Goal: Task Accomplishment & Management: Use online tool/utility

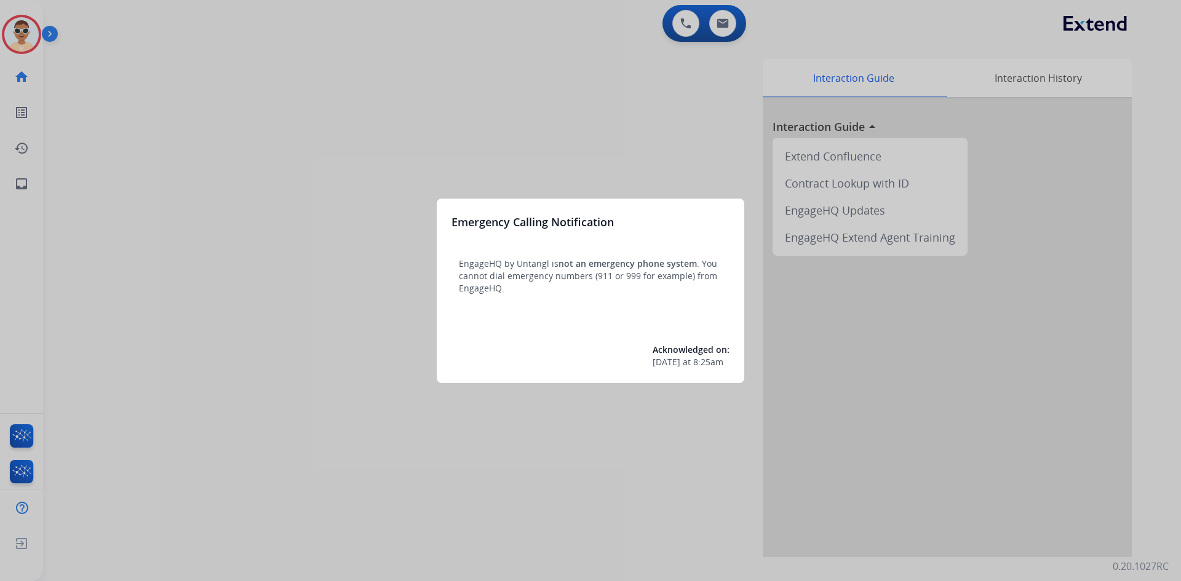
click at [19, 453] on div at bounding box center [590, 290] width 1181 height 581
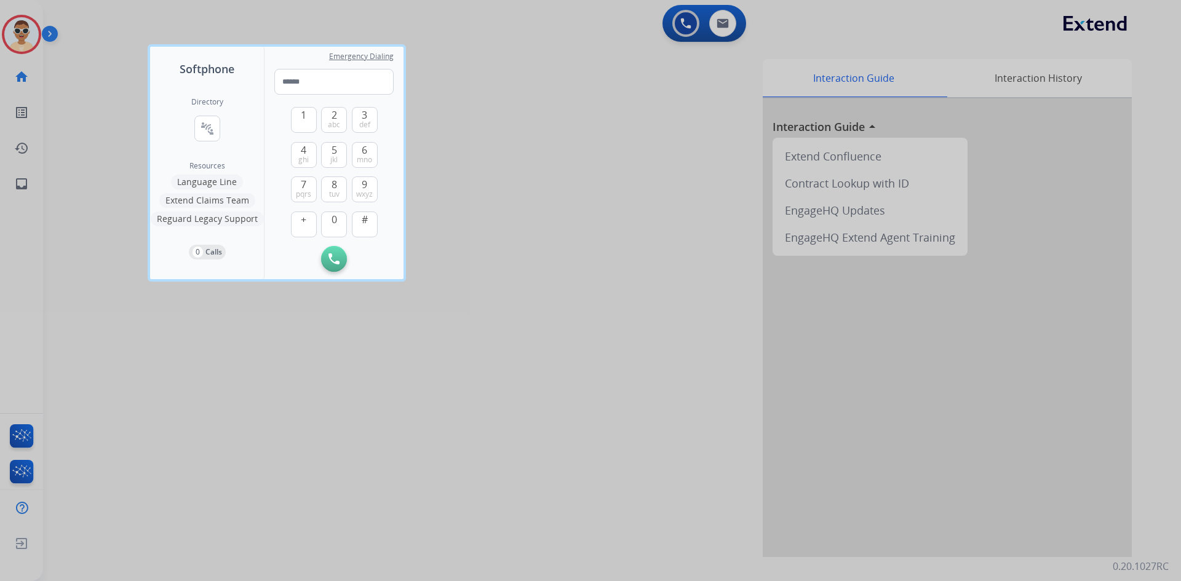
click at [22, 445] on div at bounding box center [590, 290] width 1181 height 581
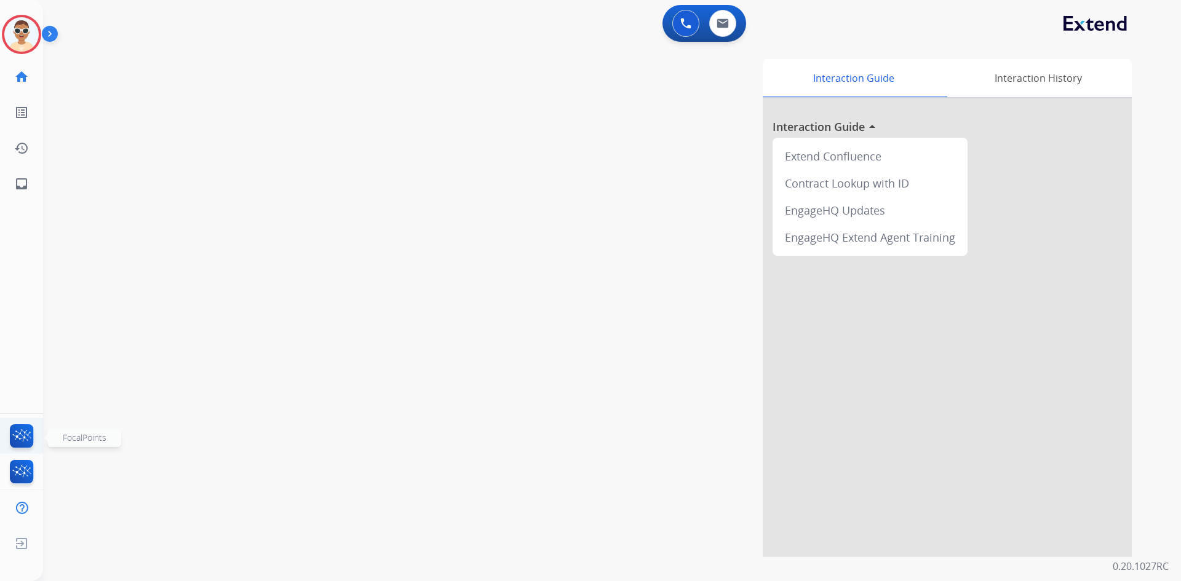
drag, startPoint x: 19, startPoint y: 453, endPoint x: 22, endPoint y: 445, distance: 8.4
click at [22, 445] on img at bounding box center [21, 439] width 29 height 28
click at [54, 31] on img at bounding box center [52, 36] width 21 height 23
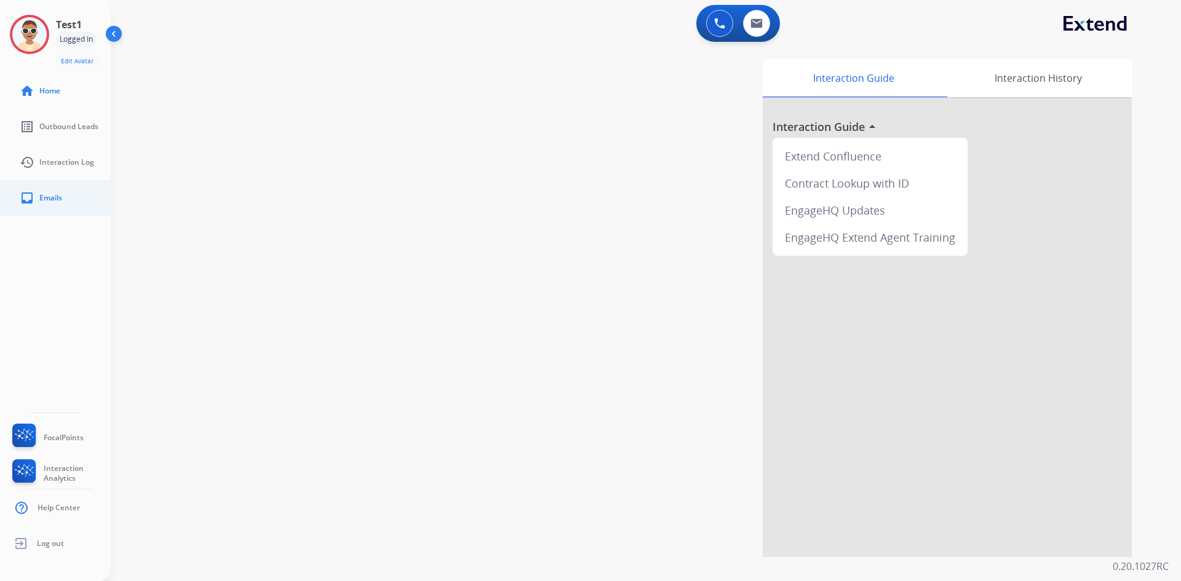
click at [50, 185] on link "inbox Emails" at bounding box center [65, 198] width 111 height 34
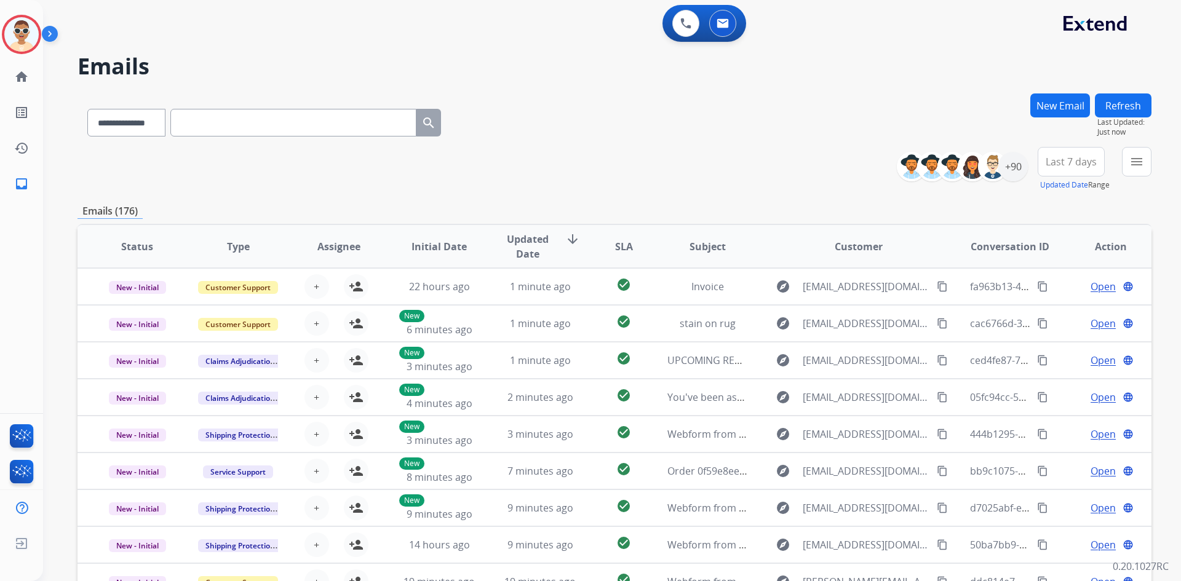
click at [1118, 111] on button "Refresh" at bounding box center [1123, 106] width 57 height 24
click at [1164, 24] on div "**********" at bounding box center [612, 290] width 1138 height 581
click at [1163, 43] on div "**********" at bounding box center [612, 290] width 1138 height 581
click at [620, 147] on div "**********" at bounding box center [615, 169] width 1074 height 44
click at [16, 268] on div "Test1 Logged In Edit Avatar Agent: Test1 Routing Profile: Dev Engineering home …" at bounding box center [21, 290] width 43 height 581
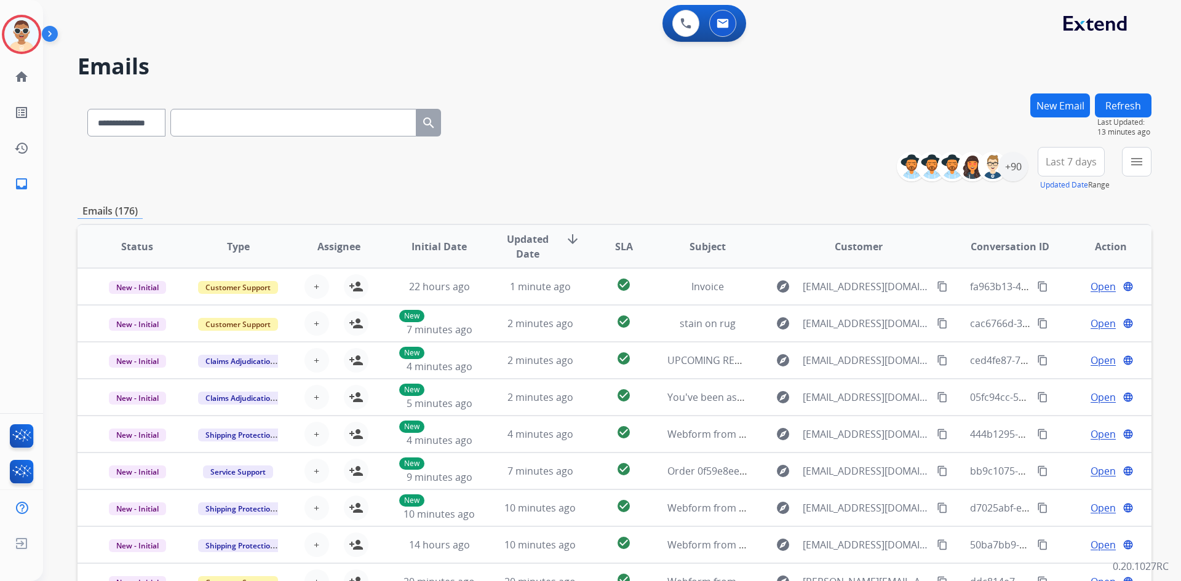
click at [682, 165] on div "**********" at bounding box center [615, 169] width 1074 height 44
click at [727, 162] on div "**********" at bounding box center [615, 169] width 1074 height 44
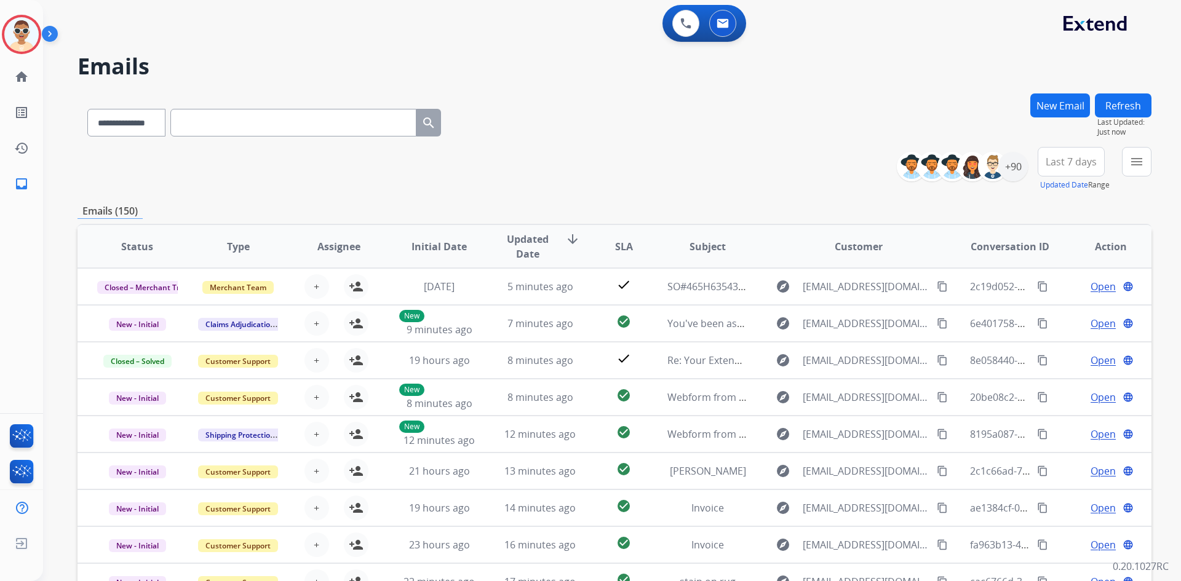
click at [611, 211] on div "Emails (150)" at bounding box center [615, 211] width 1074 height 15
drag, startPoint x: 760, startPoint y: 124, endPoint x: 710, endPoint y: 146, distance: 54.5
click at [759, 125] on div "**********" at bounding box center [615, 121] width 1074 height 54
click at [31, 442] on img at bounding box center [21, 439] width 29 height 28
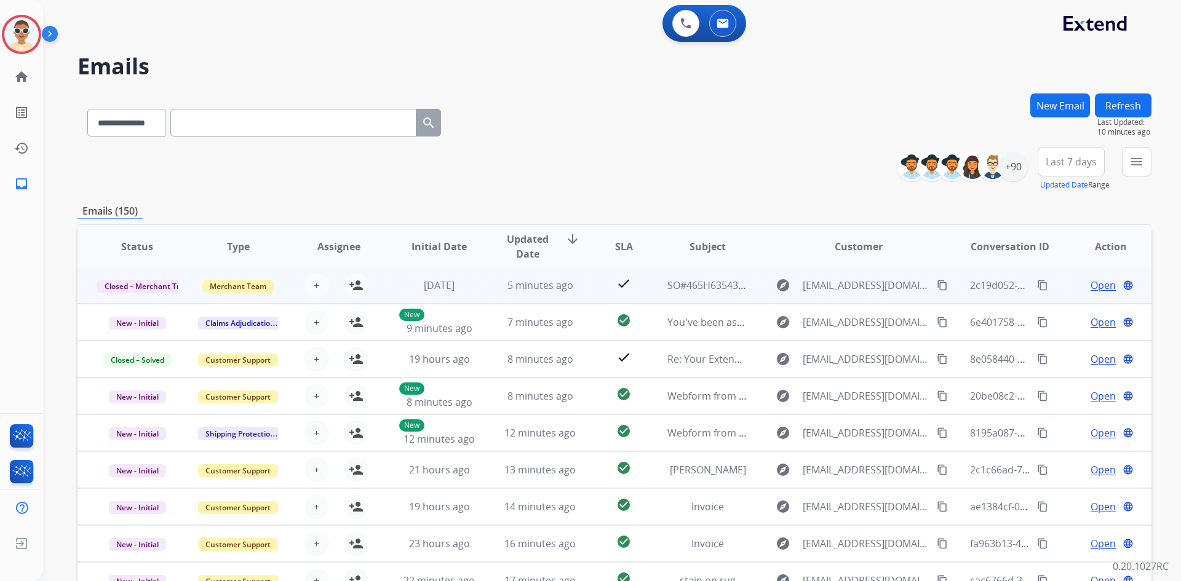
click at [1039, 287] on mat-icon "content_copy" at bounding box center [1042, 285] width 11 height 11
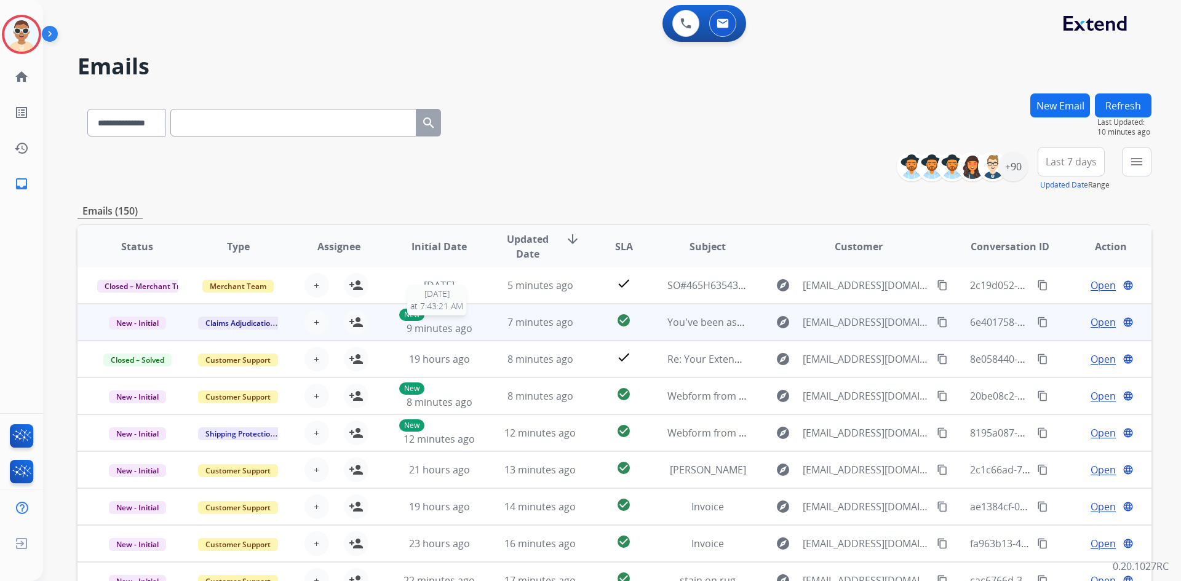
scroll to position [119, 0]
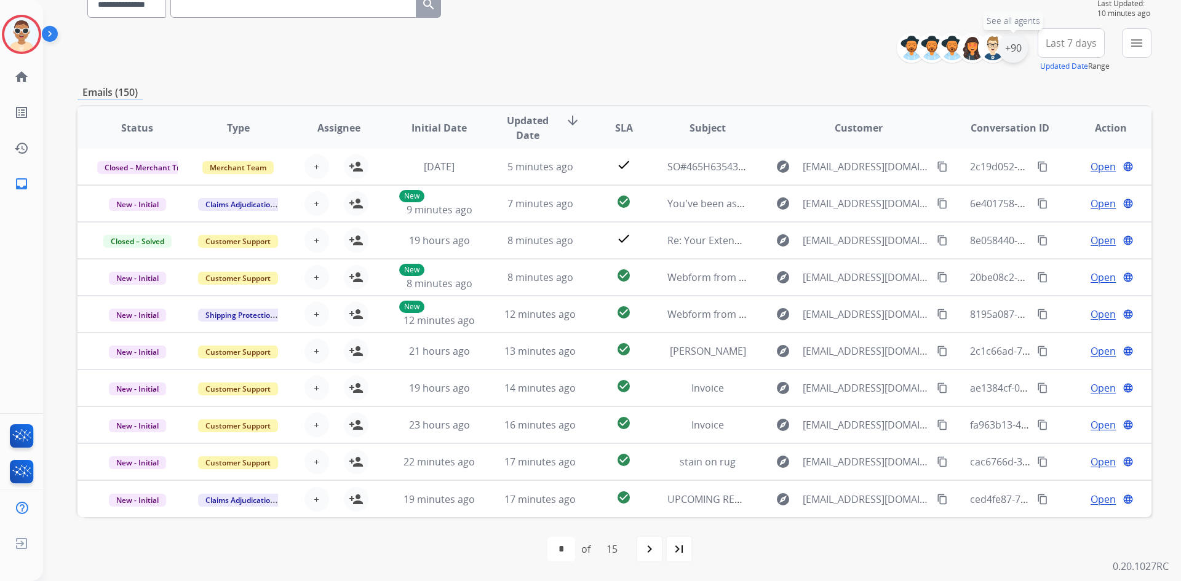
click at [1008, 49] on div "+90" at bounding box center [1014, 48] width 30 height 30
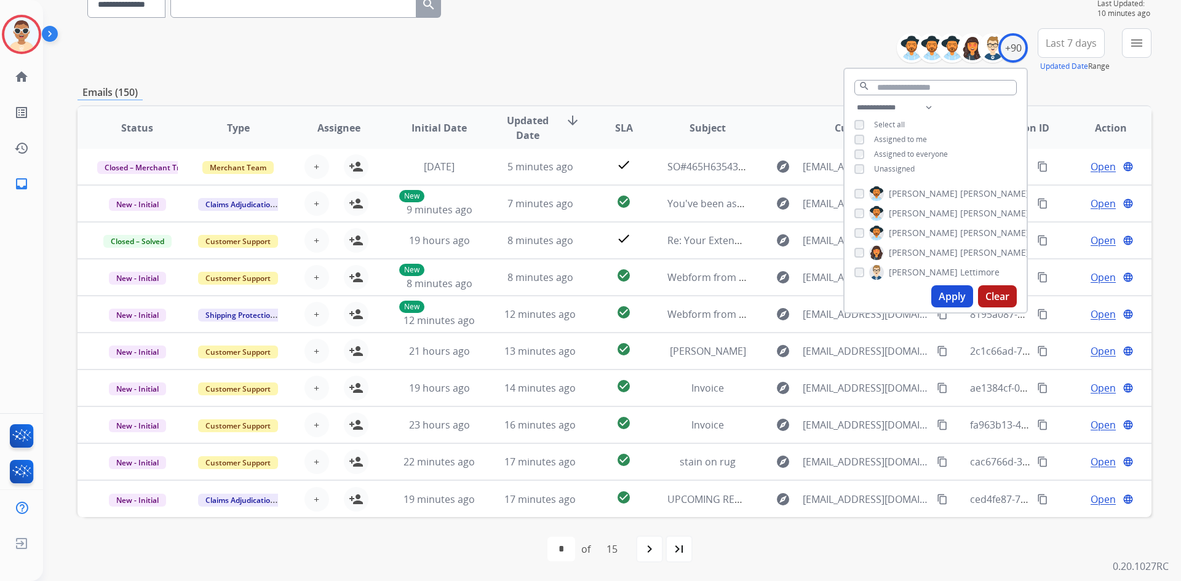
click at [876, 154] on span "Assigned to everyone" at bounding box center [911, 154] width 74 height 10
click at [952, 294] on button "Apply" at bounding box center [953, 297] width 42 height 22
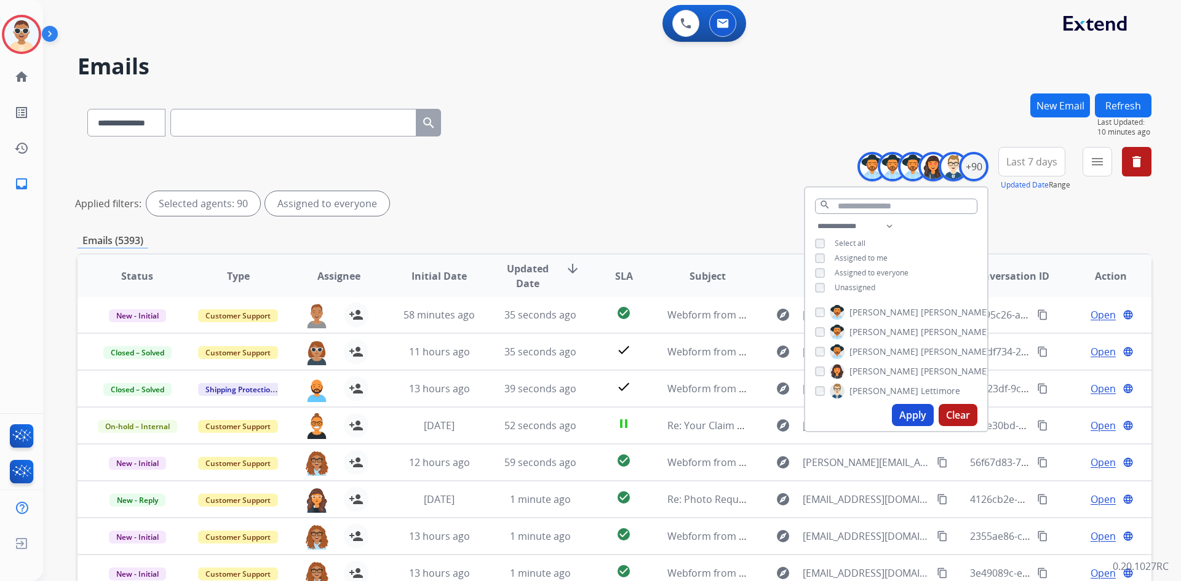
click at [566, 188] on div "**********" at bounding box center [615, 184] width 1074 height 74
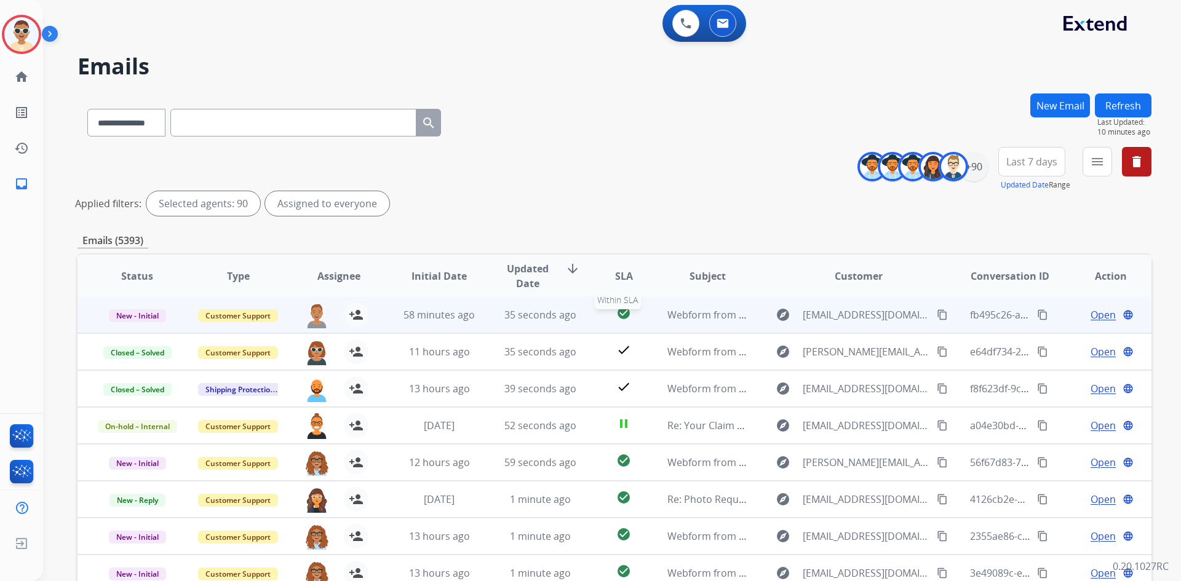
scroll to position [62, 0]
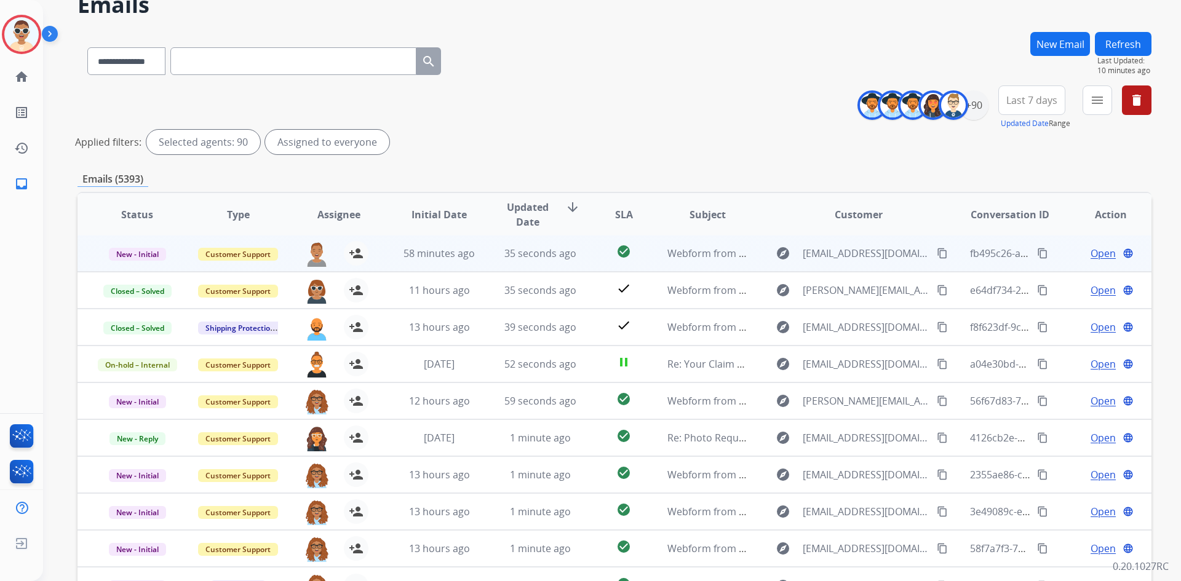
click at [1036, 259] on button "content_copy" at bounding box center [1043, 253] width 15 height 15
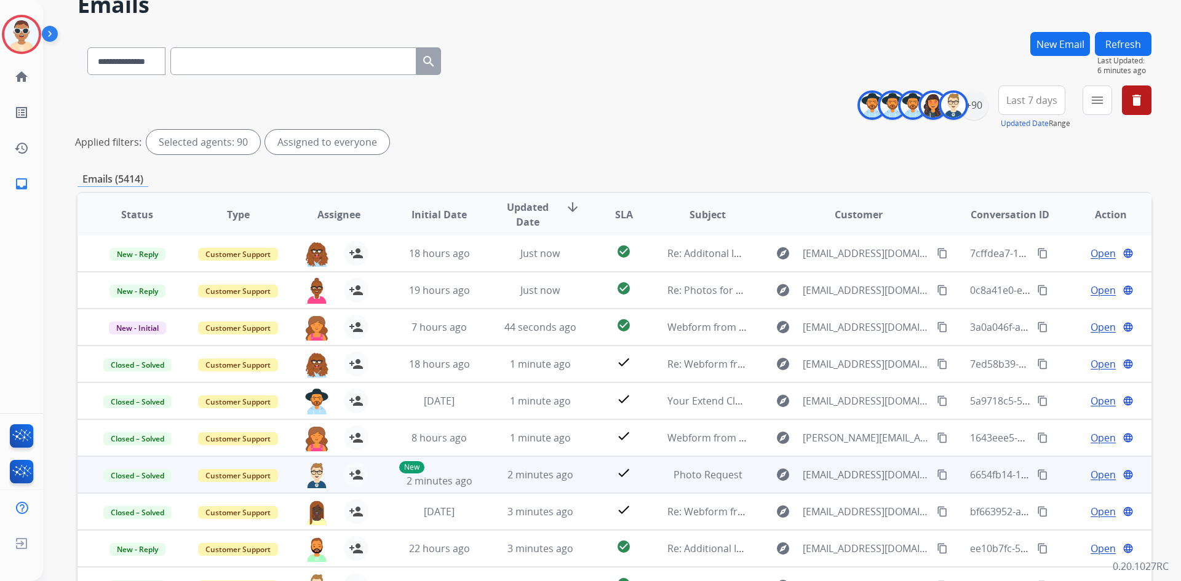
scroll to position [148, 0]
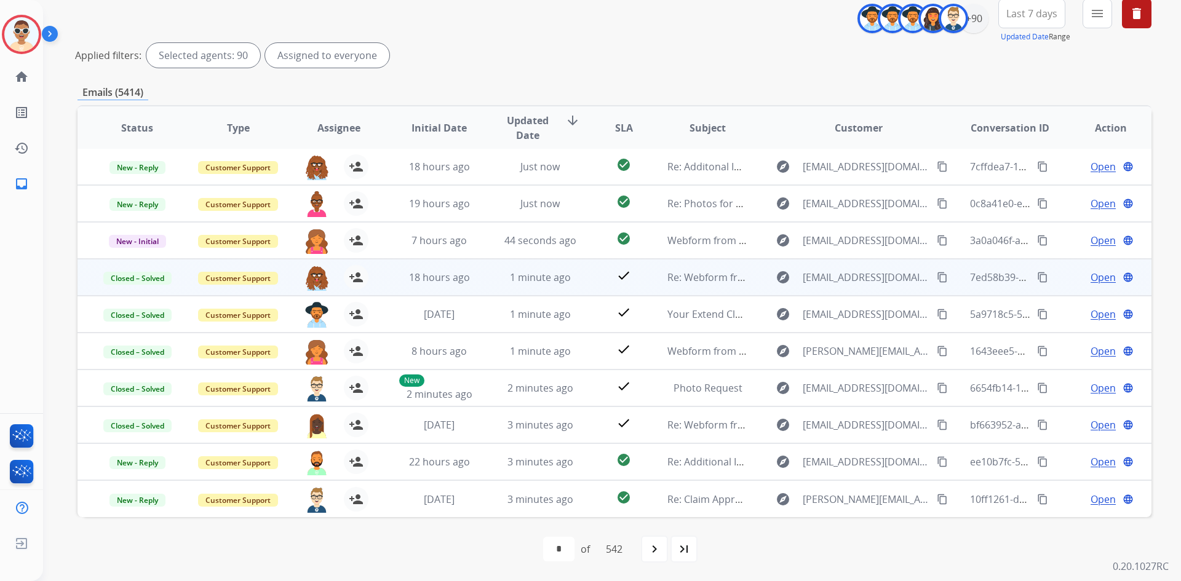
click at [1037, 274] on mat-icon "content_copy" at bounding box center [1042, 277] width 11 height 11
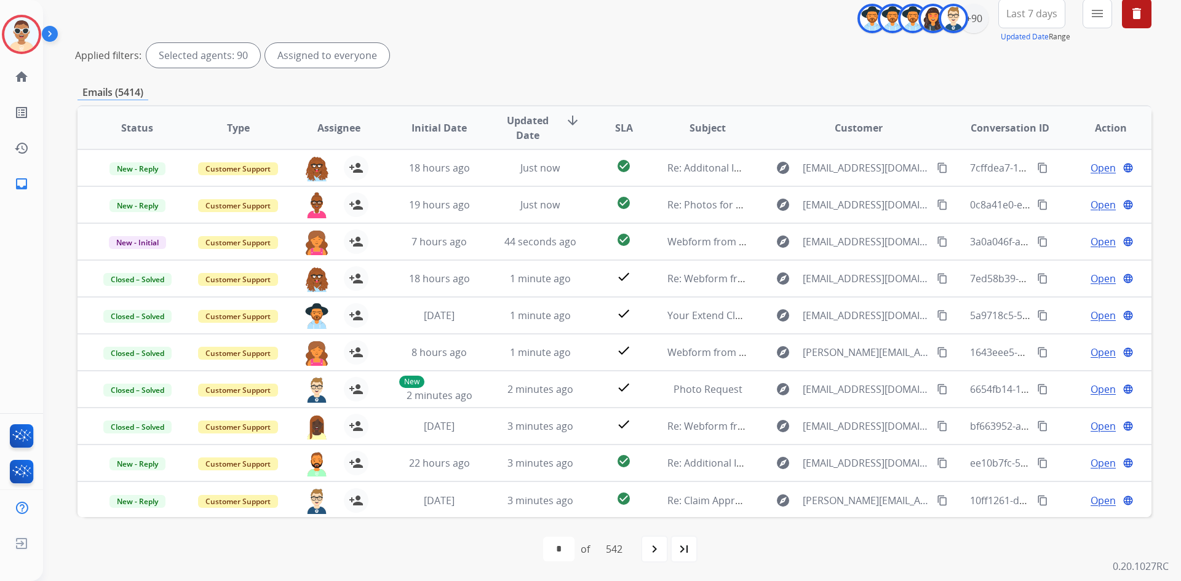
scroll to position [0, 0]
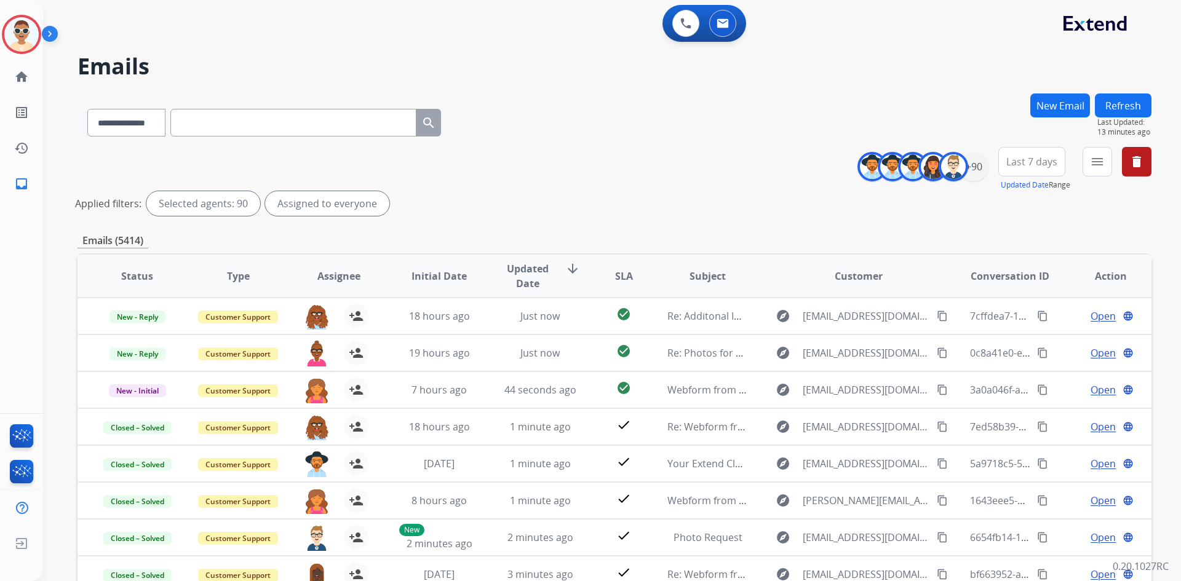
click at [1141, 164] on mat-icon "delete" at bounding box center [1137, 161] width 15 height 15
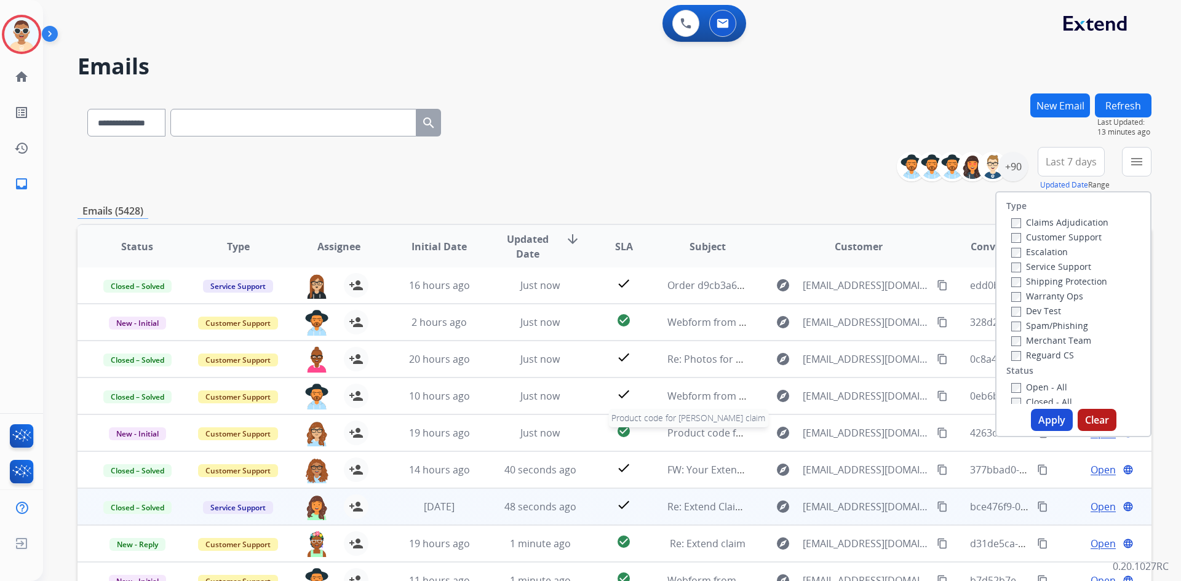
scroll to position [119, 0]
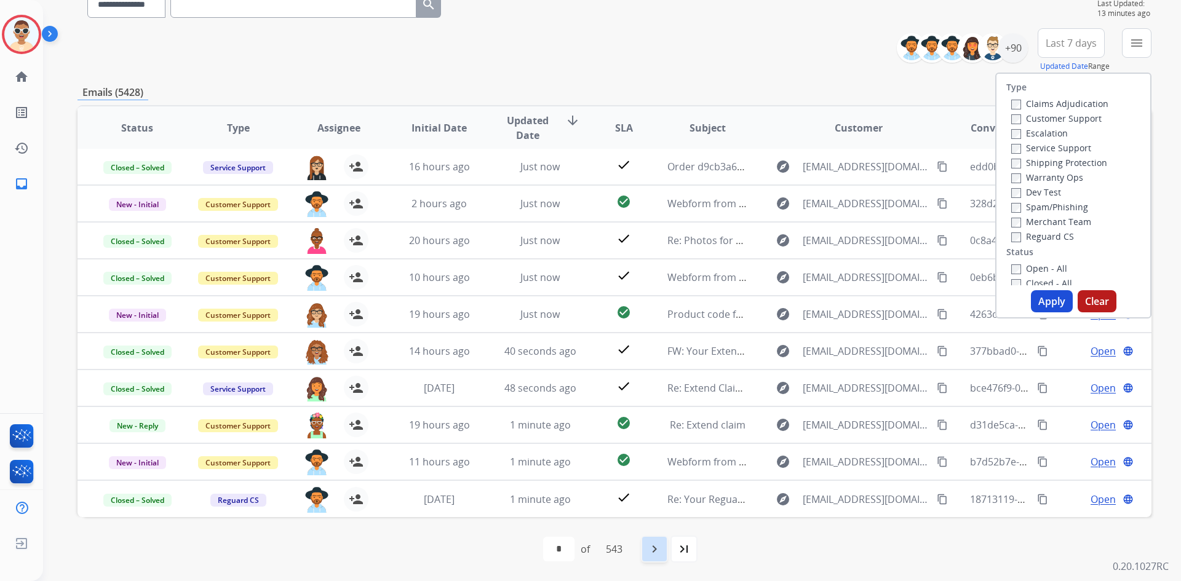
click at [658, 544] on mat-icon "navigate_next" at bounding box center [654, 549] width 15 height 15
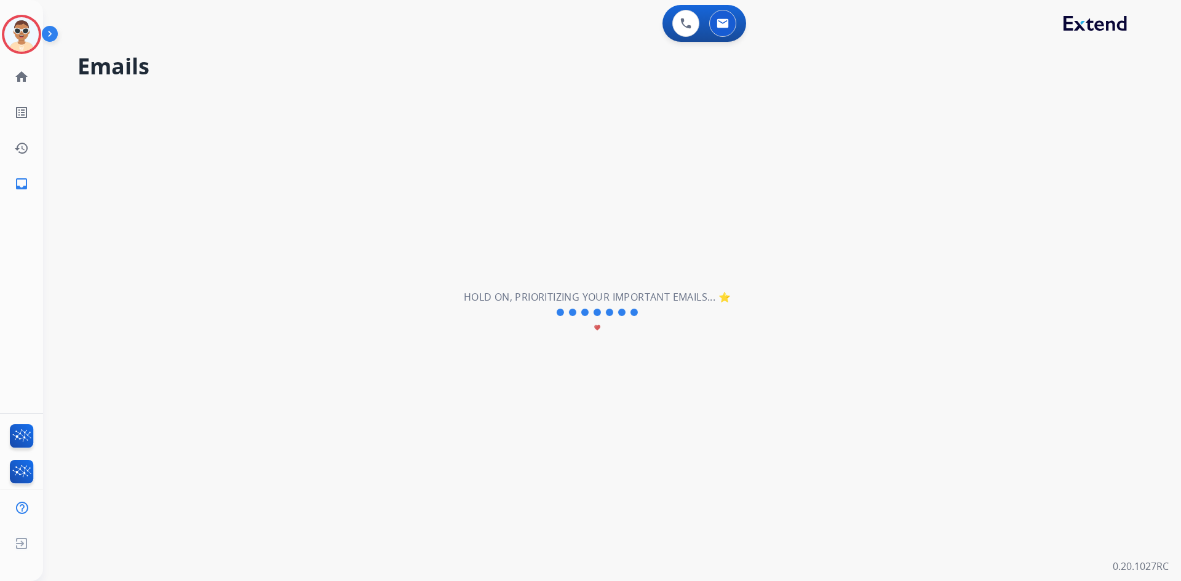
scroll to position [0, 0]
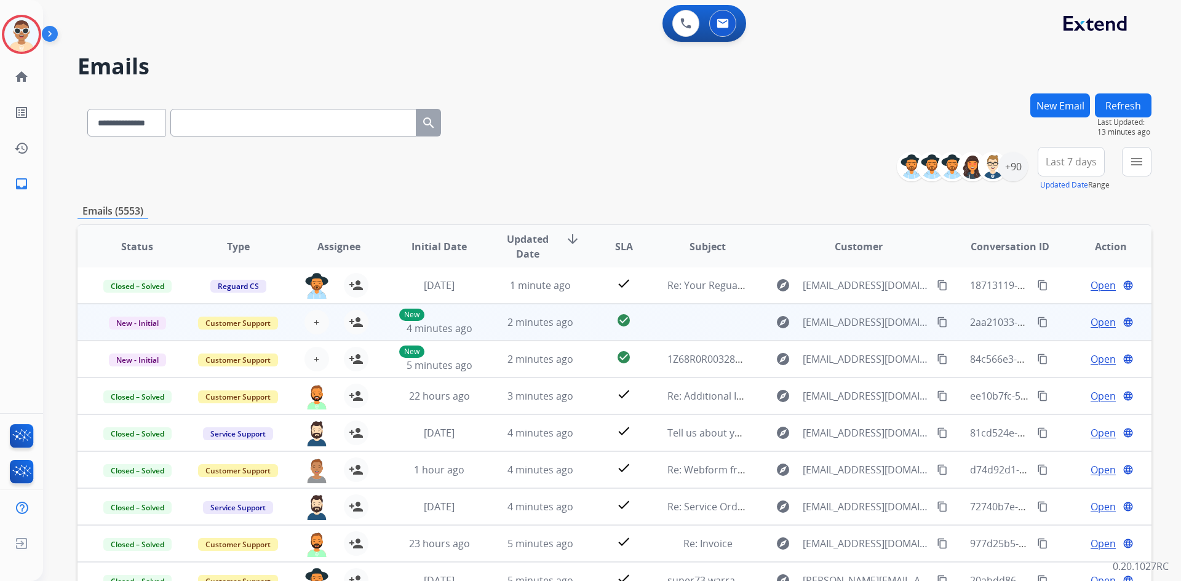
click at [1096, 325] on span "Open" at bounding box center [1103, 322] width 25 height 15
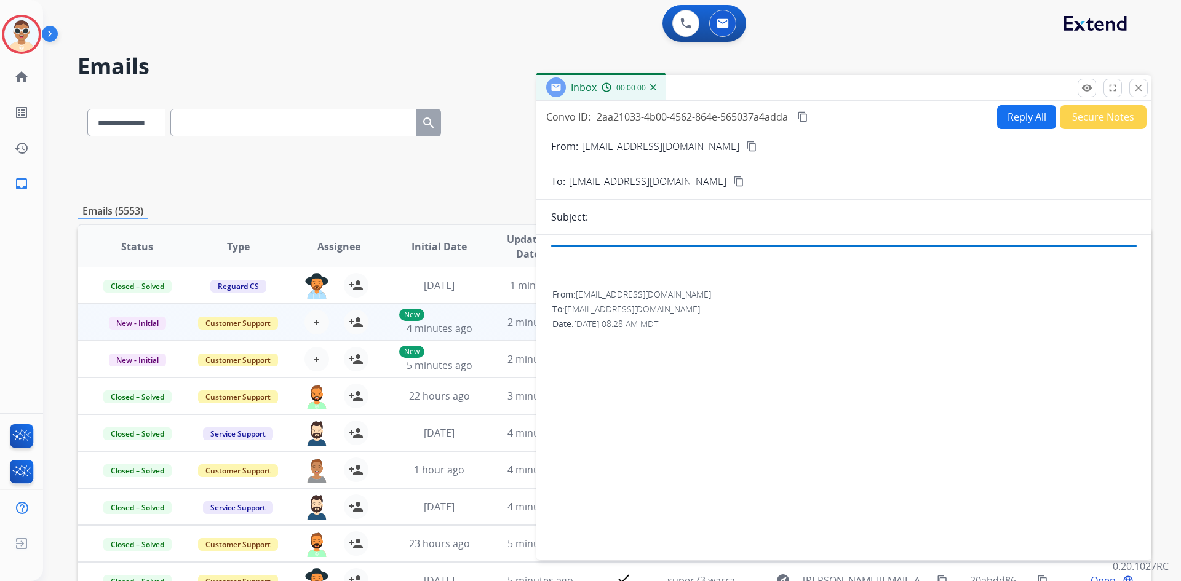
click at [625, 218] on div "Subject:" at bounding box center [844, 217] width 615 height 15
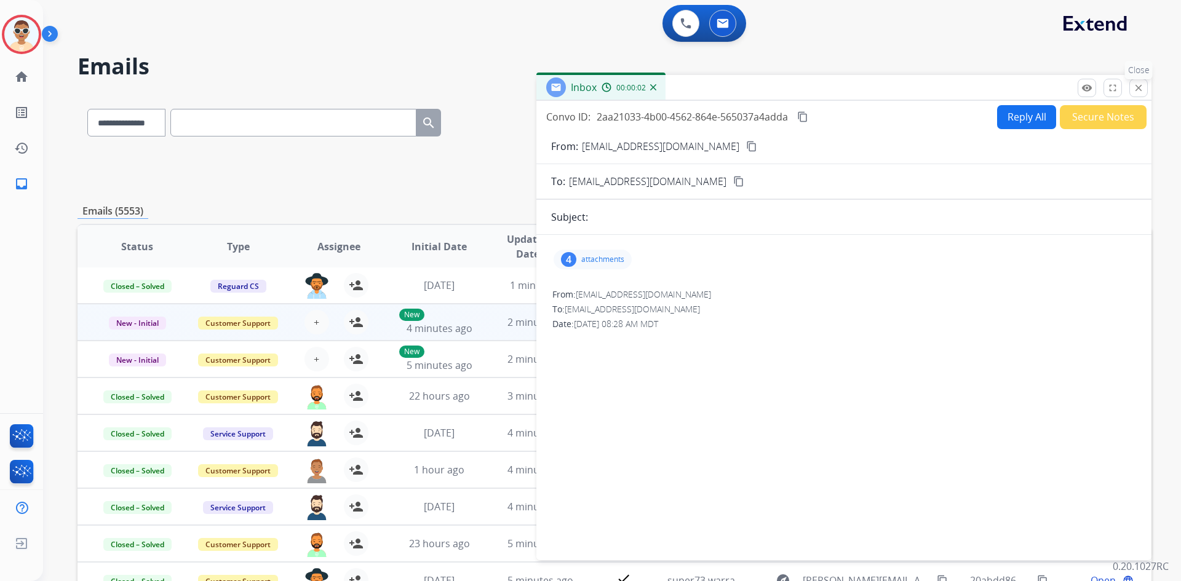
click at [1143, 83] on mat-icon "close" at bounding box center [1138, 87] width 11 height 11
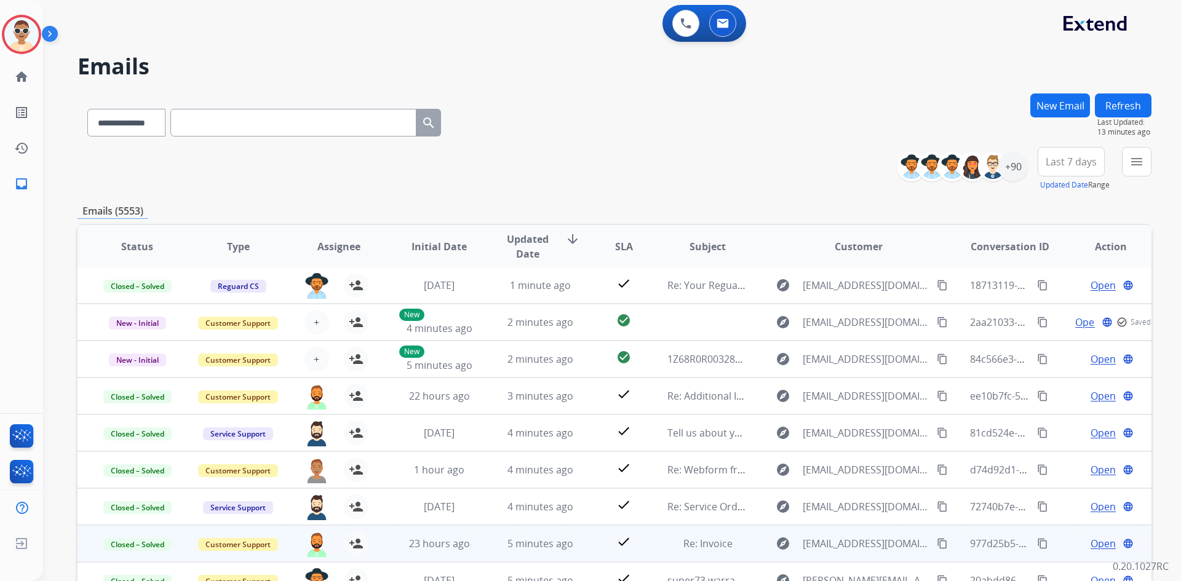
scroll to position [119, 0]
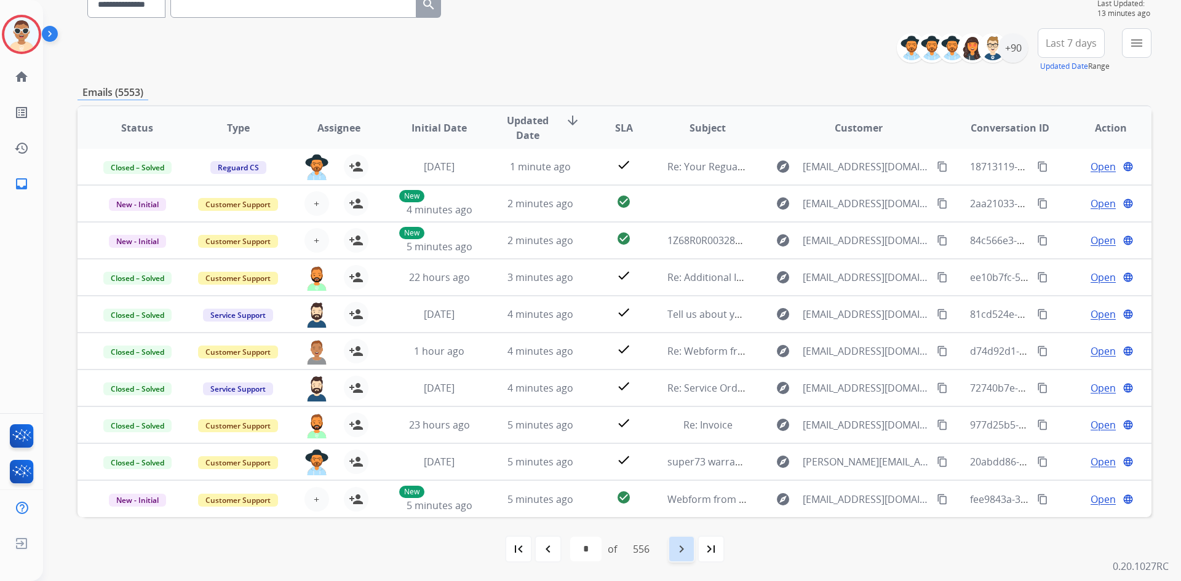
click at [685, 557] on div "navigate_next" at bounding box center [681, 549] width 27 height 27
select select "*"
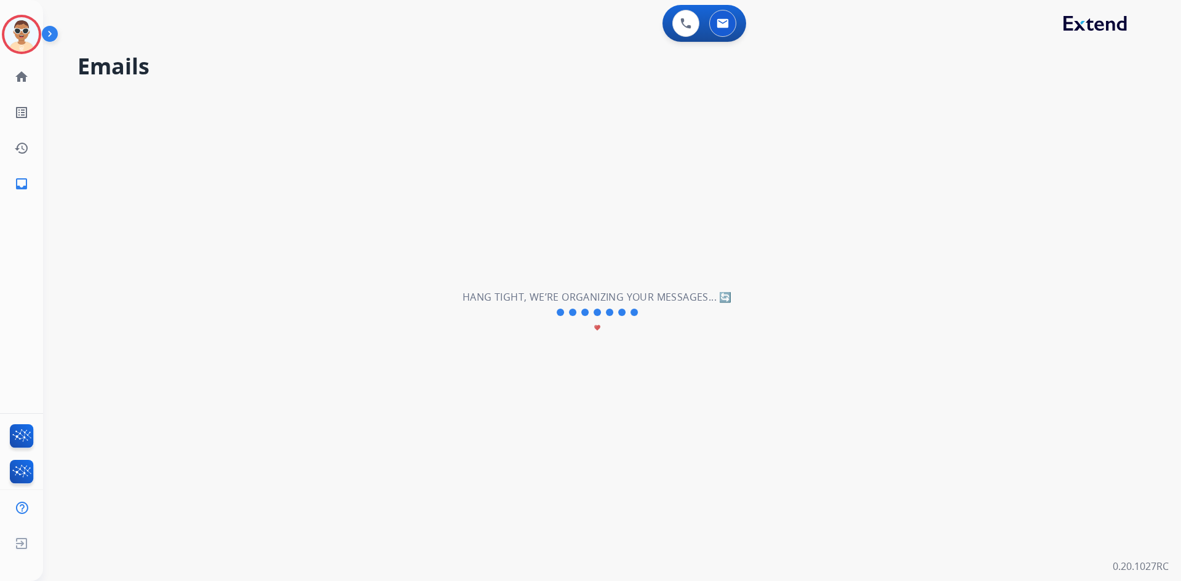
scroll to position [0, 0]
